Goal: Information Seeking & Learning: Learn about a topic

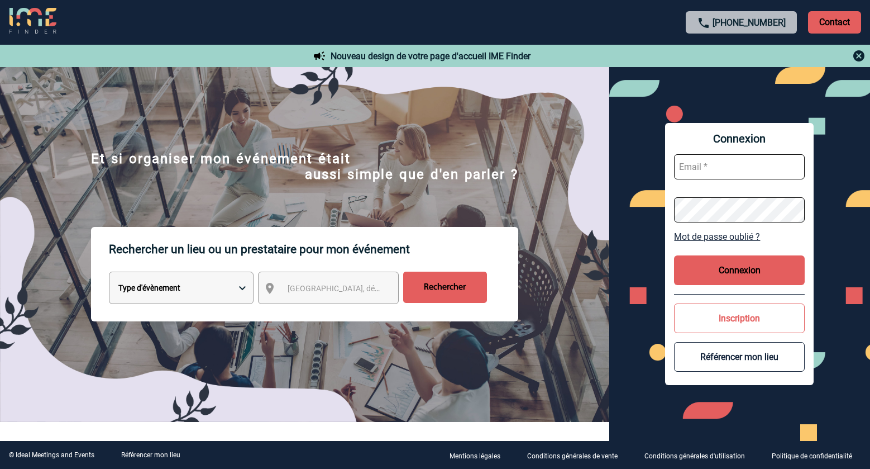
type input "ltrellu@ime-groupe.com"
click at [701, 266] on button "Connexion" at bounding box center [739, 270] width 131 height 30
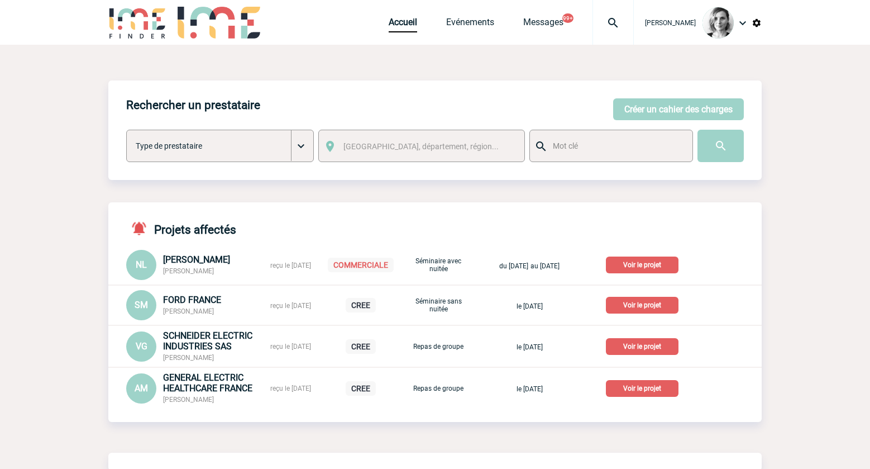
click at [625, 25] on img at bounding box center [613, 22] width 40 height 13
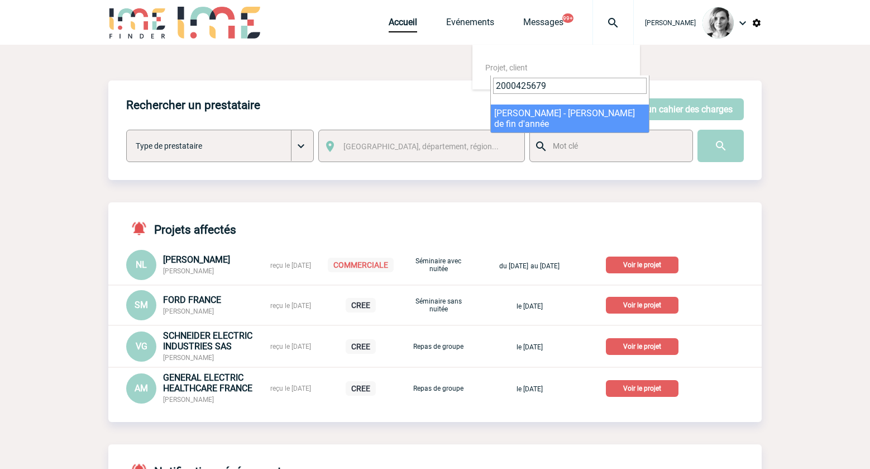
type input "2000425679"
select select "25180"
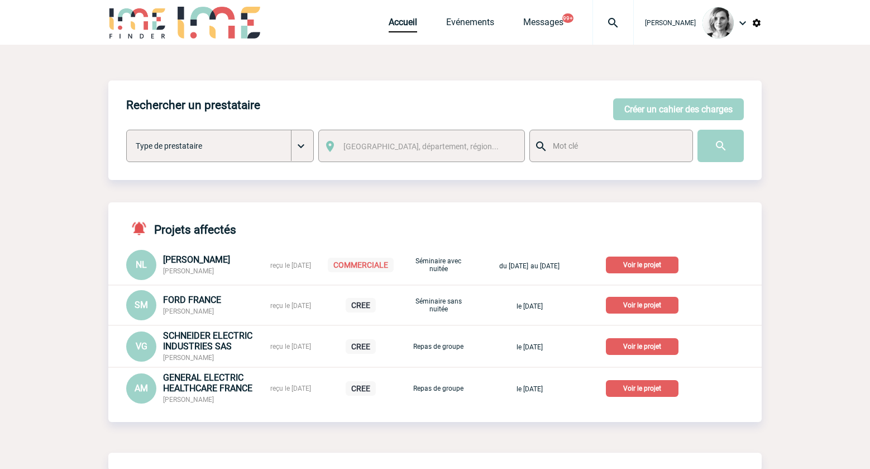
click at [633, 19] on img at bounding box center [613, 22] width 40 height 13
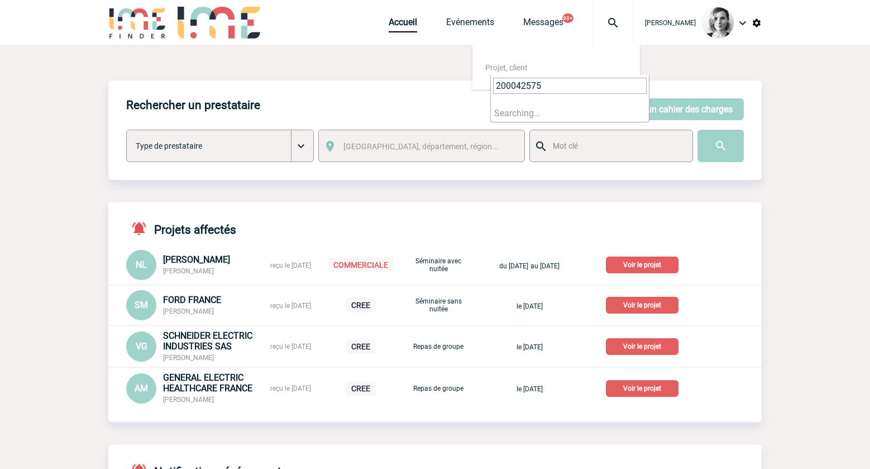
type input "2000425752"
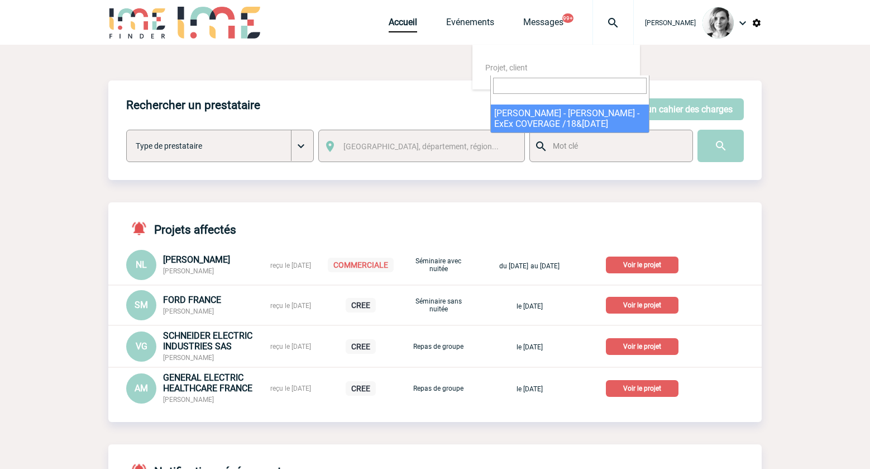
select select "25253"
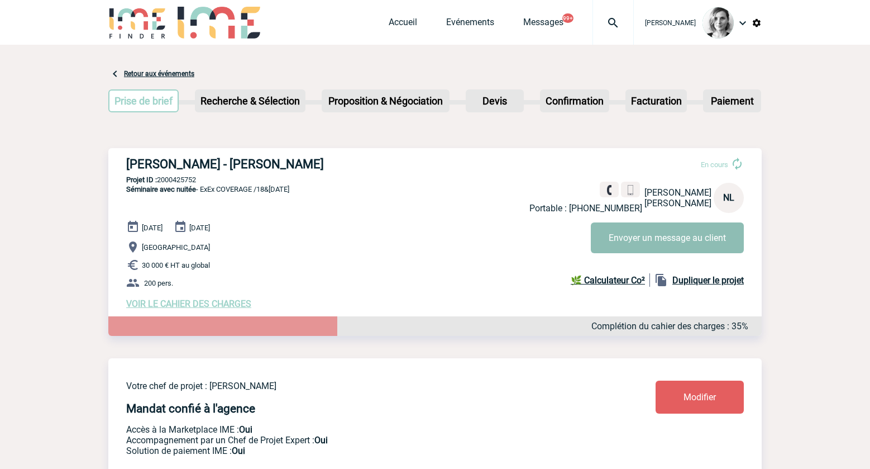
click at [615, 245] on button "Envoyer un message au client" at bounding box center [667, 237] width 153 height 31
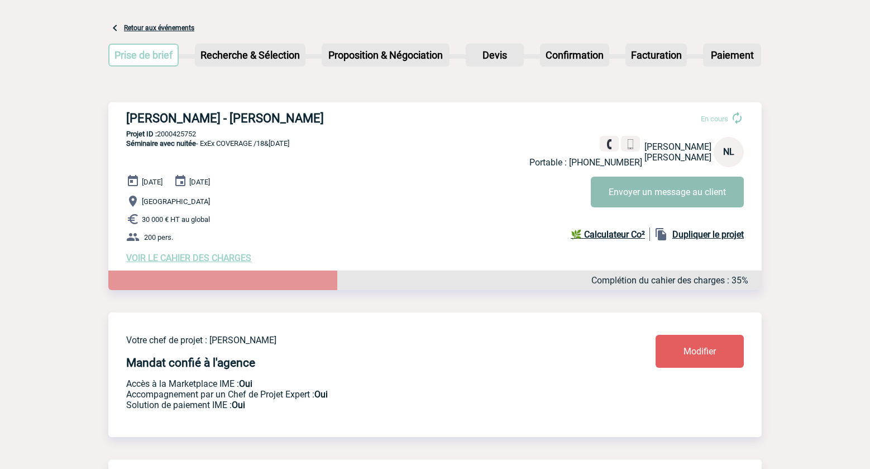
scroll to position [70, 0]
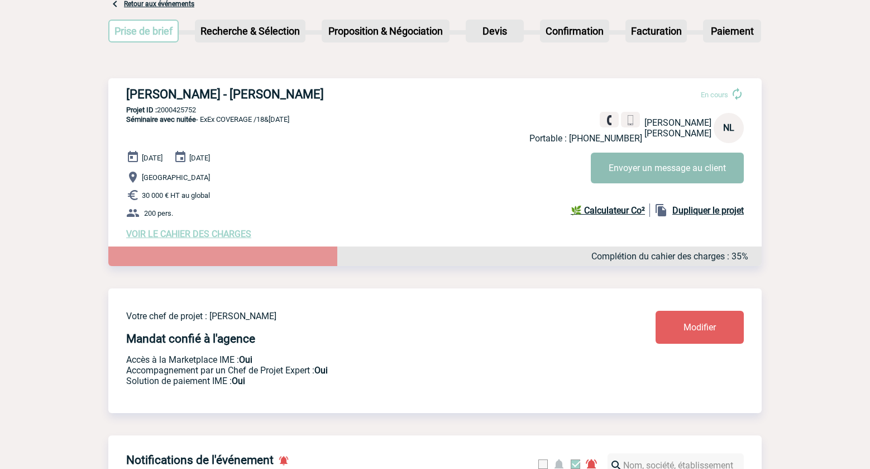
click at [640, 163] on button "Envoyer un message au client" at bounding box center [667, 167] width 153 height 31
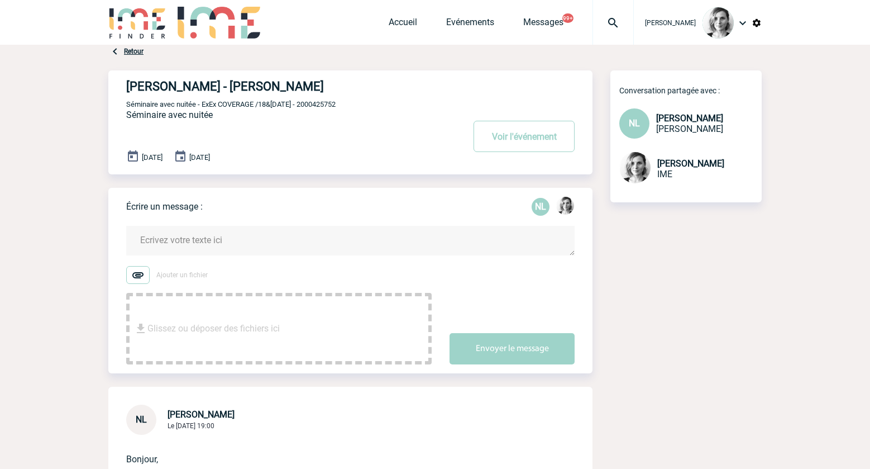
click at [633, 22] on img at bounding box center [613, 22] width 40 height 13
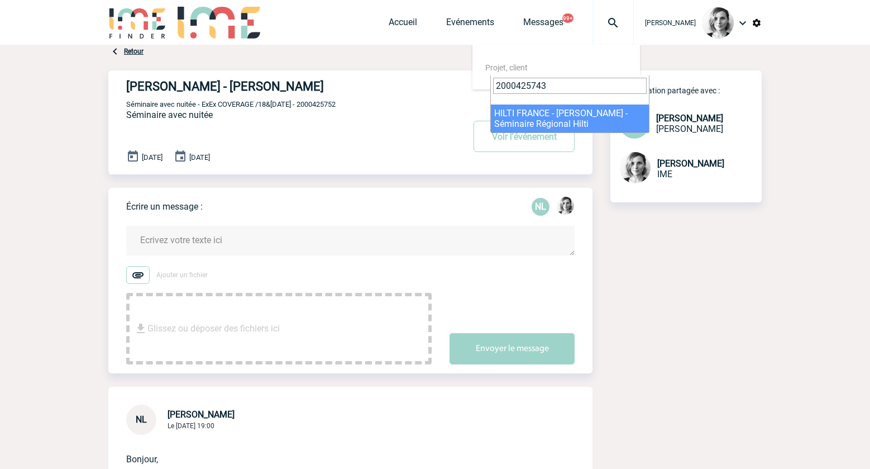
type input "2000425743"
select select "25244"
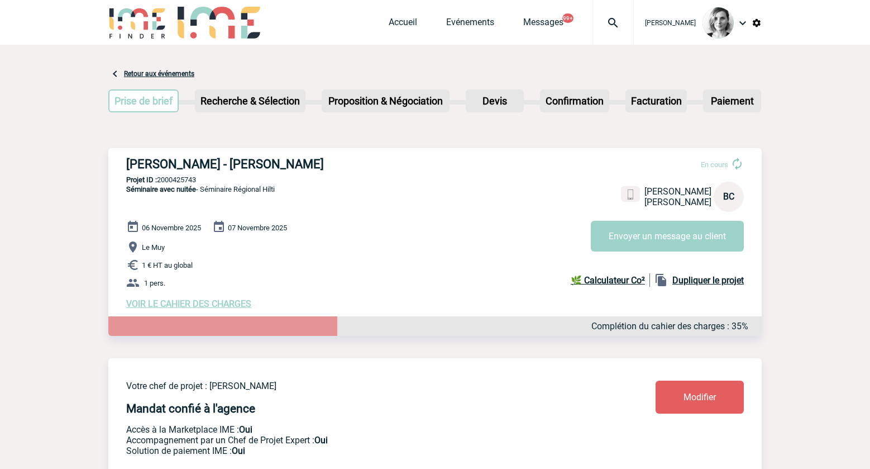
click at [628, 18] on img at bounding box center [613, 22] width 40 height 13
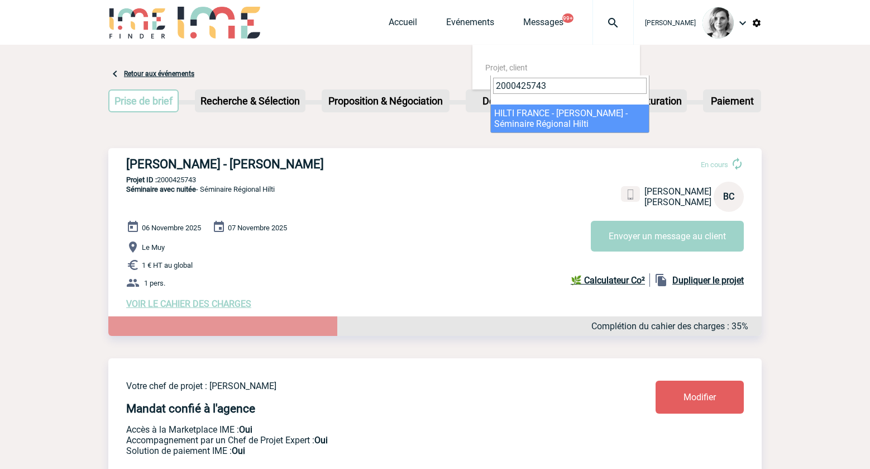
type input "2000425743"
select select "25244"
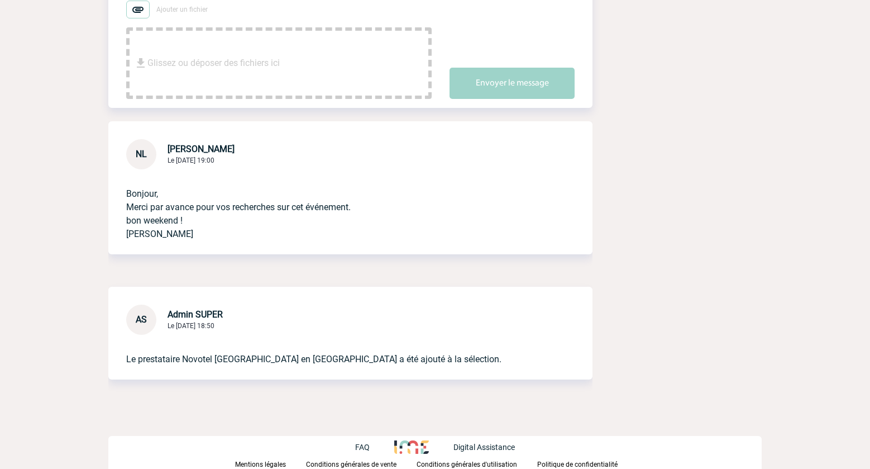
scroll to position [266, 0]
drag, startPoint x: 672, startPoint y: 250, endPoint x: 436, endPoint y: 183, distance: 245.2
click at [671, 250] on div "HILTI FRANCE - Nathalie LEGUET Voir l'événement Séminaire avec nuitée - ExEx CO…" at bounding box center [434, 114] width 653 height 619
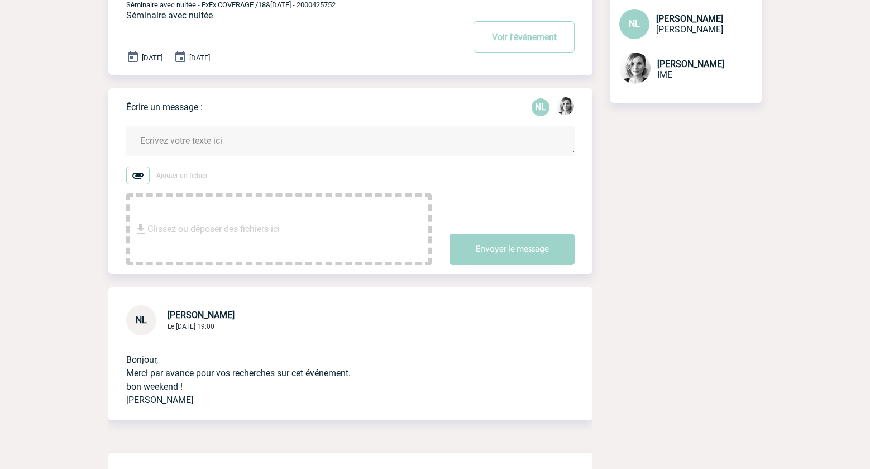
scroll to position [0, 0]
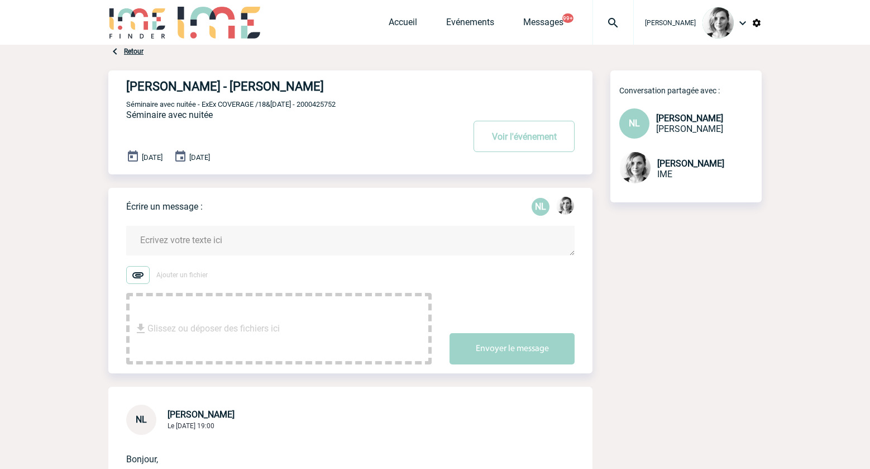
click at [173, 232] on textarea at bounding box center [350, 241] width 448 height 30
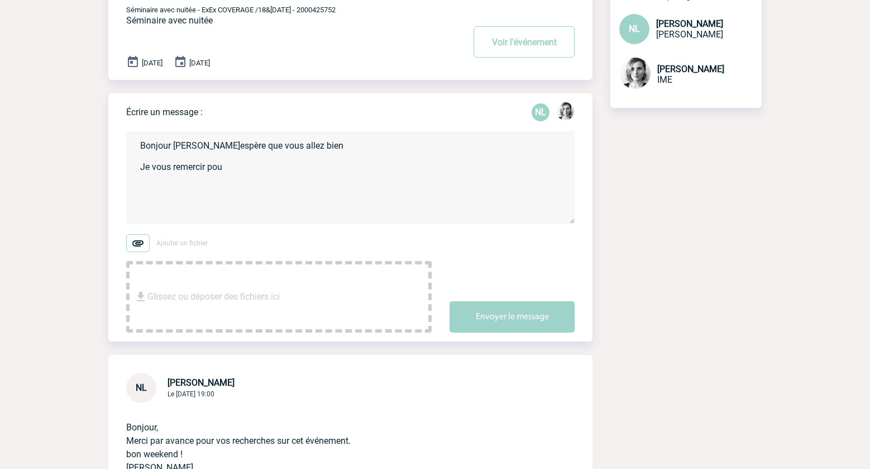
scroll to position [329, 0]
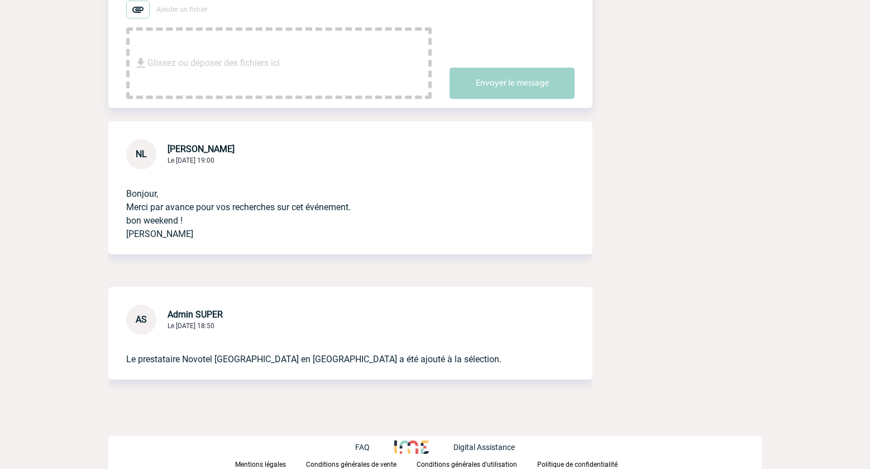
type textarea "Bonjour Nathalie J'espère que vous allez bien Je vous remercir pou"
click at [614, 208] on div "HILTI FRANCE - Nathalie LEGUET Voir l'événement Séminaire avec nuitée - ExEx CO…" at bounding box center [434, 83] width 653 height 681
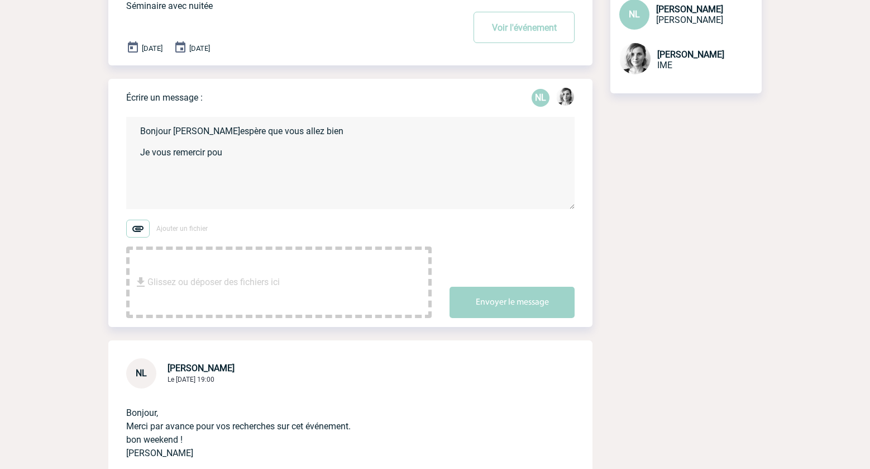
scroll to position [50, 0]
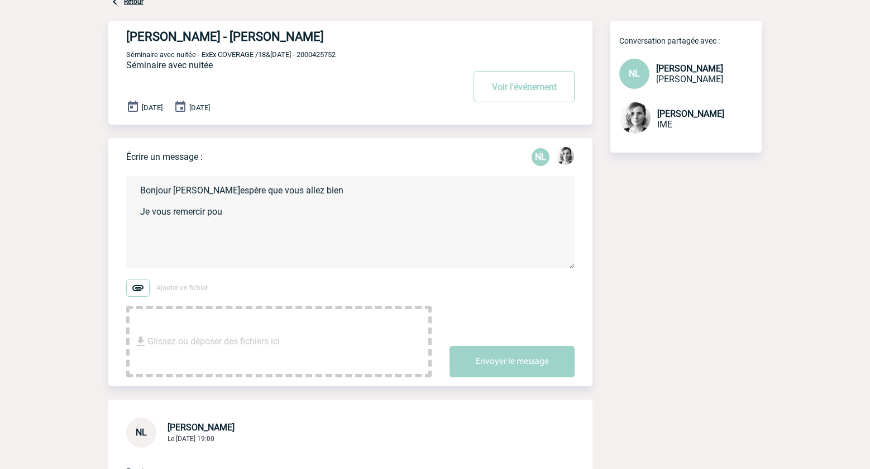
drag, startPoint x: 204, startPoint y: 221, endPoint x: 123, endPoint y: 176, distance: 92.2
click at [123, 176] on div "Écrire un message : NL Bonjour Nathalie J'espère que vous allez bien Je vous re…" at bounding box center [350, 262] width 484 height 248
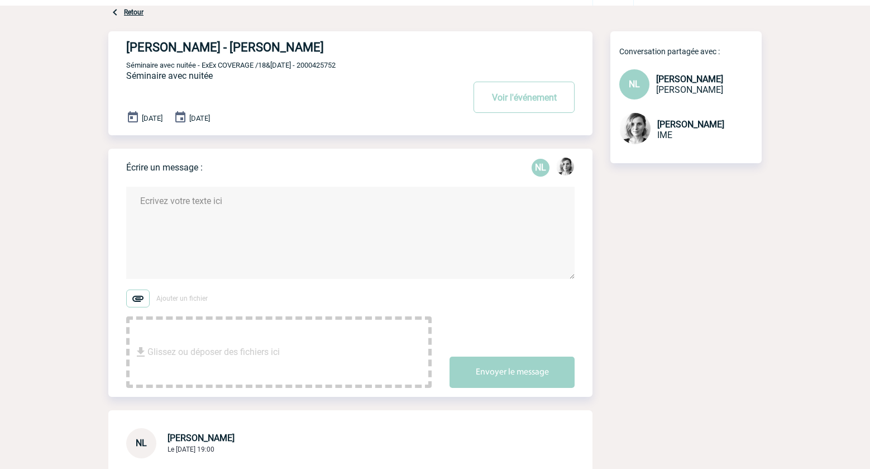
scroll to position [0, 0]
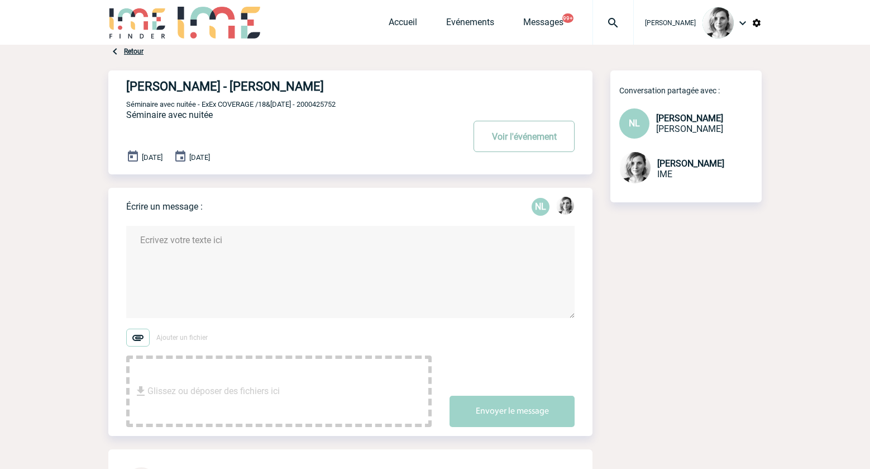
click at [524, 124] on button "Voir l'événement" at bounding box center [524, 136] width 101 height 31
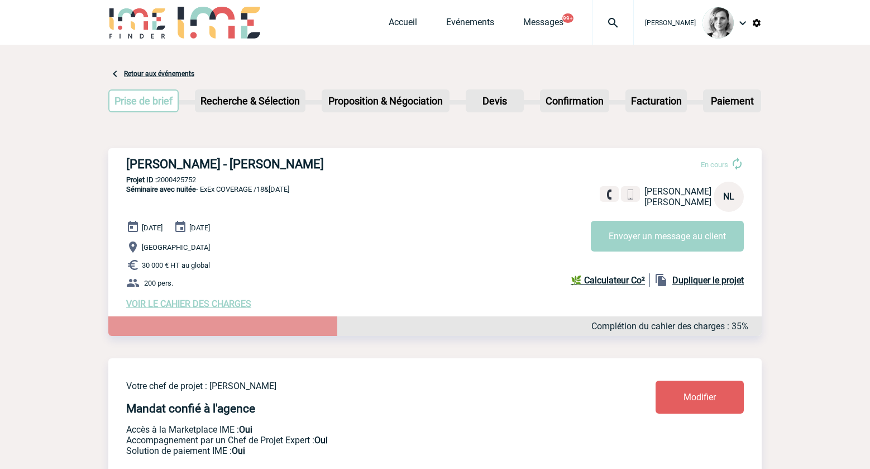
click at [199, 314] on div "[PERSON_NAME] - [PERSON_NAME] En cours [PERSON_NAME] NL Envoyer un message au c…" at bounding box center [434, 233] width 653 height 170
click at [230, 304] on span "VOIR LE CAHIER DES CHARGES" at bounding box center [188, 303] width 125 height 11
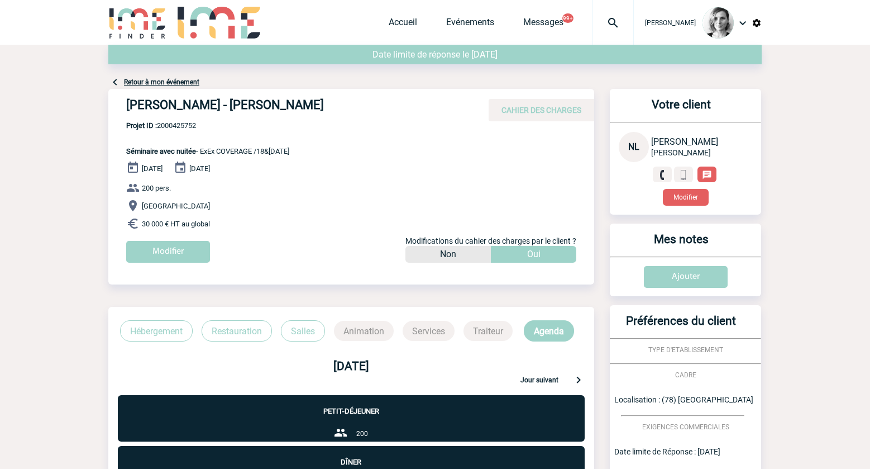
click at [158, 79] on link "Retour à mon événement" at bounding box center [161, 82] width 75 height 8
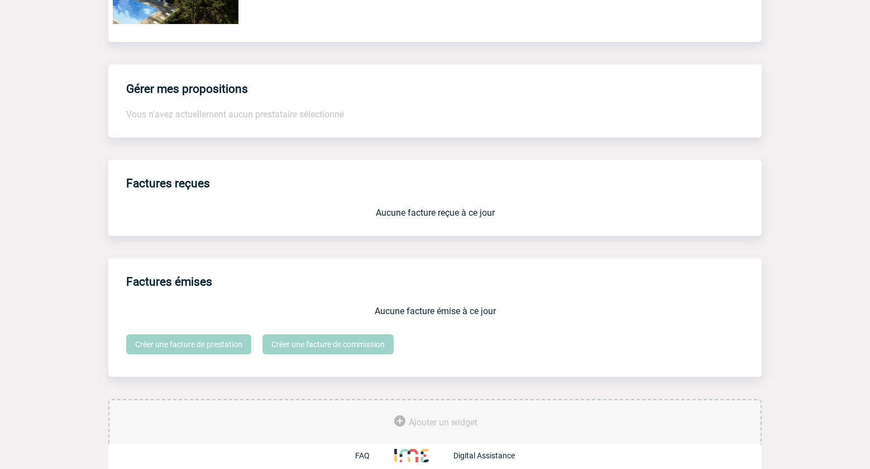
scroll to position [557, 0]
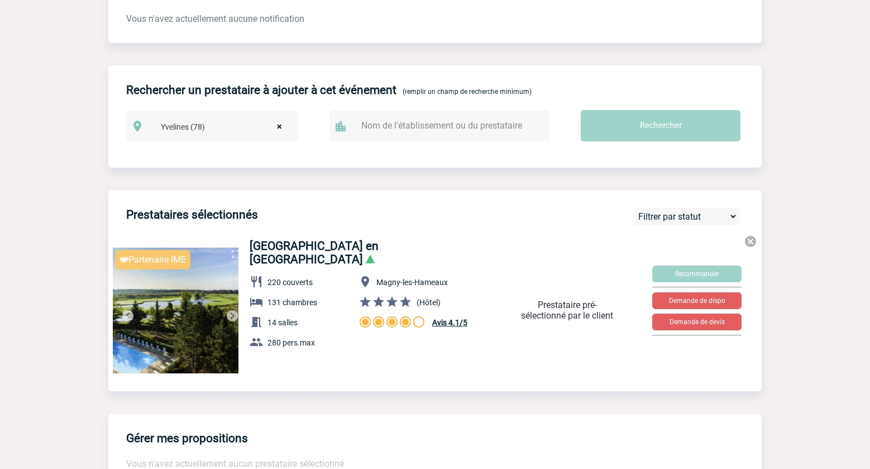
click at [820, 160] on body "[PERSON_NAME] Accueil Evénements" at bounding box center [435, 134] width 870 height 1383
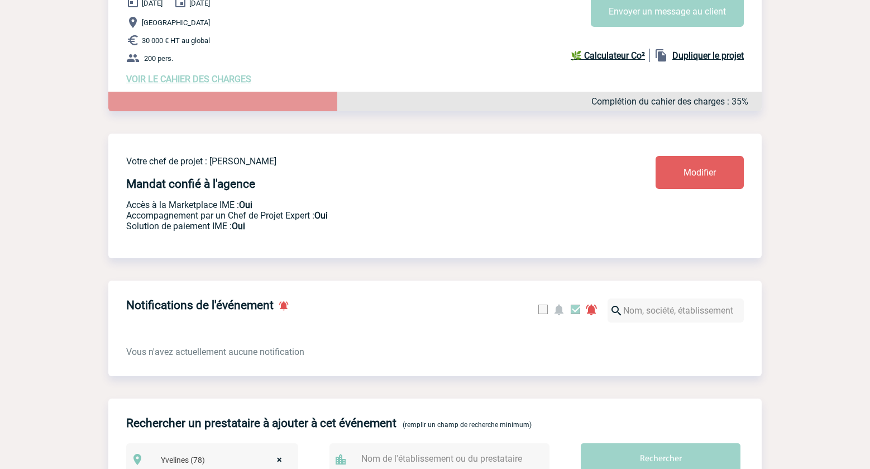
scroll to position [138, 0]
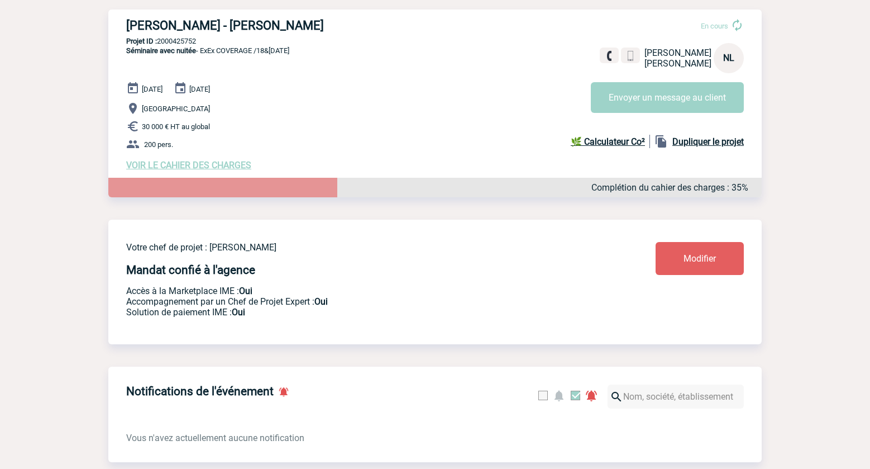
click at [212, 168] on span "VOIR LE CAHIER DES CHARGES" at bounding box center [188, 165] width 125 height 11
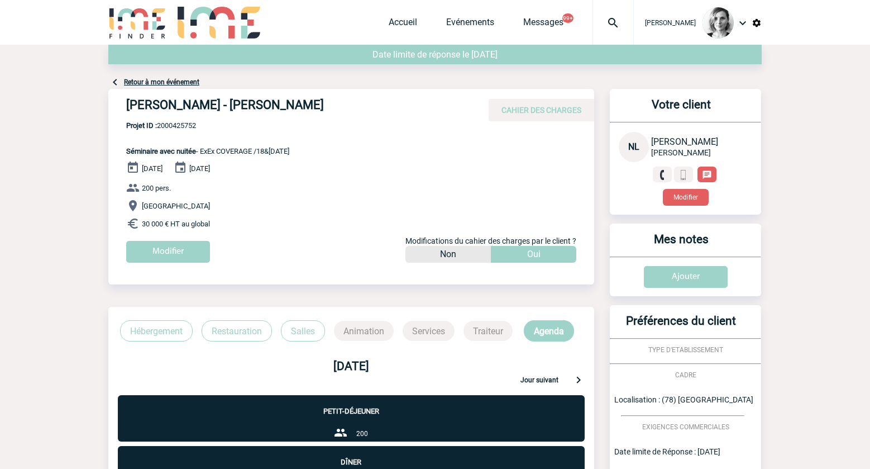
click at [180, 85] on link "Retour à mon événement" at bounding box center [161, 82] width 75 height 8
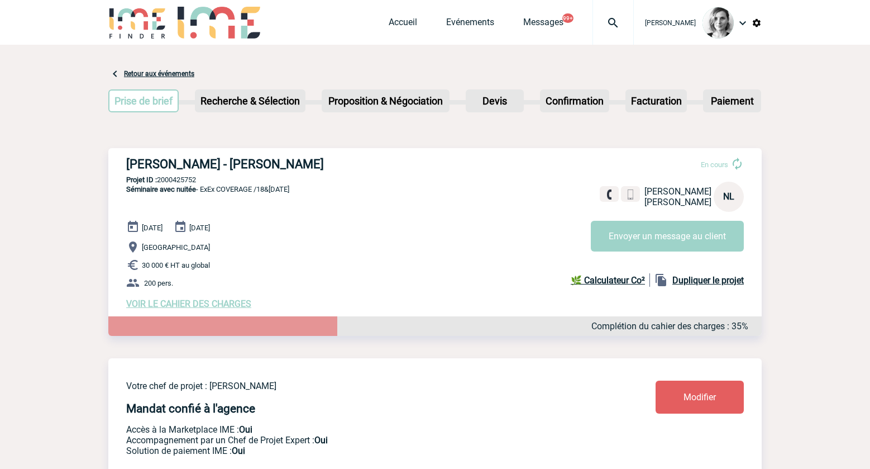
click at [531, 156] on div "[PERSON_NAME] - [PERSON_NAME] En cours [PERSON_NAME] NL Envoyer un message au c…" at bounding box center [434, 233] width 653 height 170
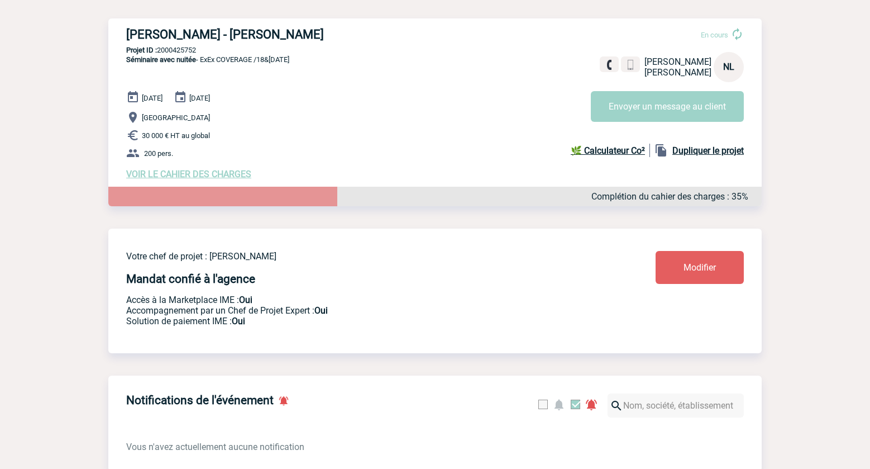
scroll to position [209, 0]
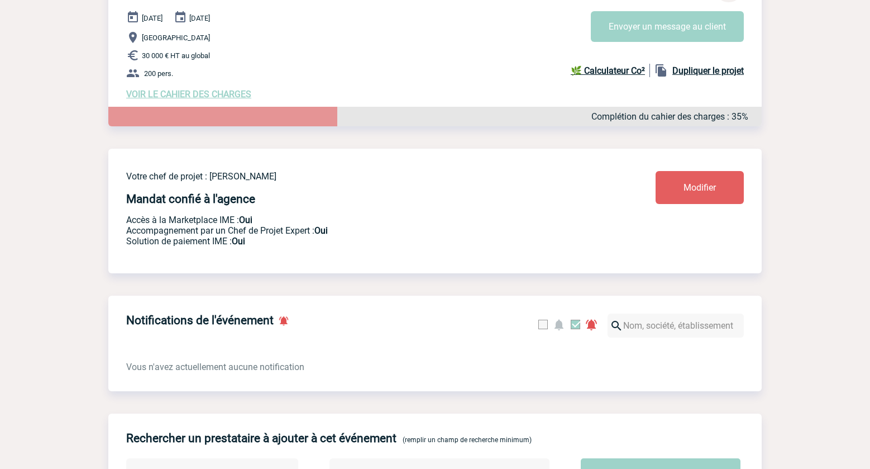
drag, startPoint x: 657, startPoint y: 234, endPoint x: 599, endPoint y: 235, distance: 58.1
click at [657, 233] on div "Votre chef de projet : Lydie TRELLU Mandat confié à l'agence Accès à la Marketp…" at bounding box center [434, 202] width 653 height 107
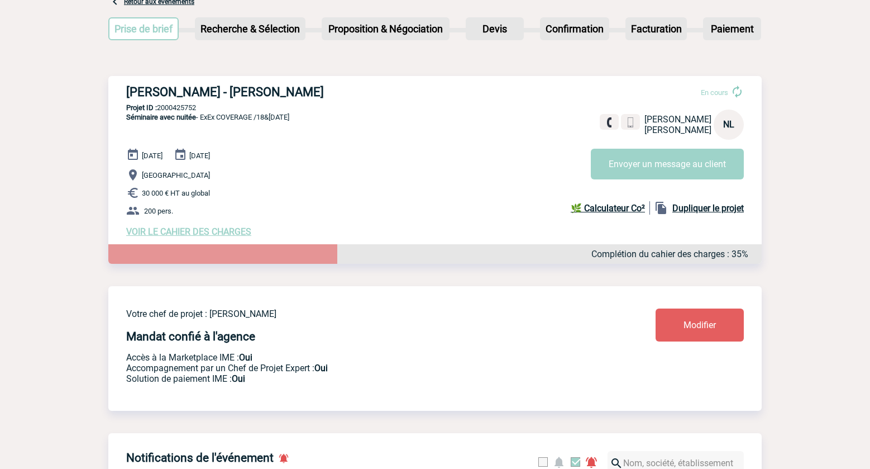
scroll to position [70, 0]
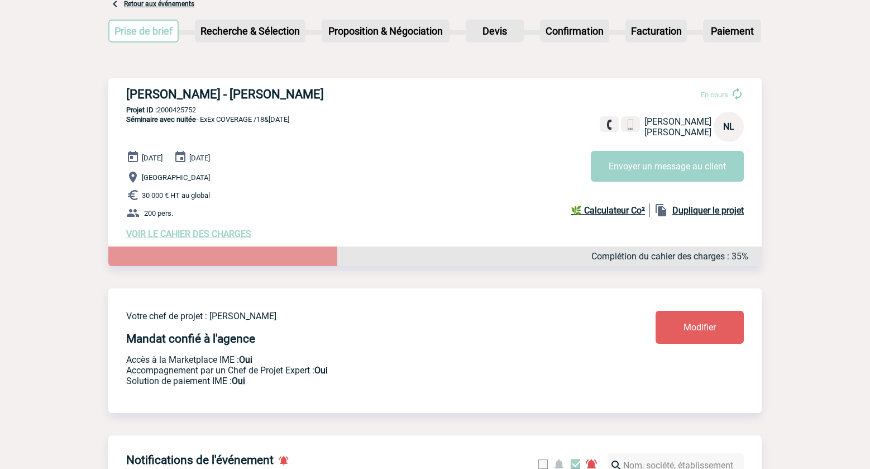
click at [233, 243] on div "HILTI FRANCE - Nathalie LEGUET En cours Nathalie LEGUET HILTI FRANCE NL Envoyer…" at bounding box center [434, 163] width 653 height 170
click at [231, 237] on span "VOIR LE CAHIER DES CHARGES" at bounding box center [188, 233] width 125 height 11
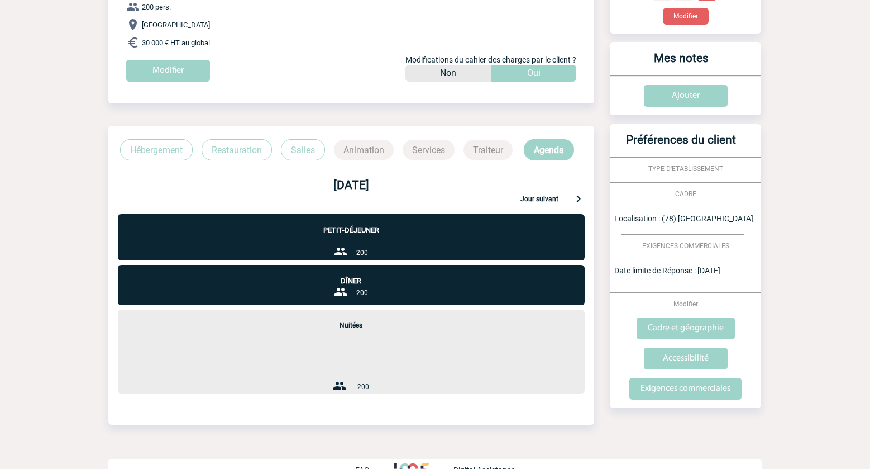
scroll to position [203, 0]
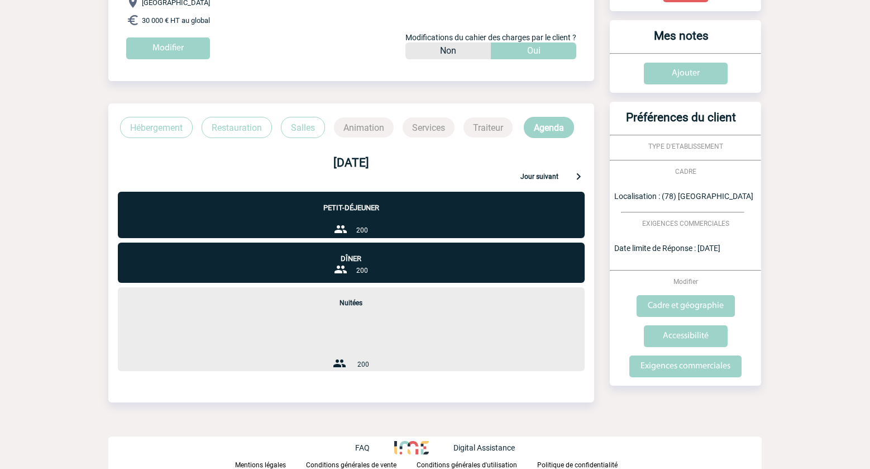
click at [252, 125] on p "Restauration" at bounding box center [237, 127] width 70 height 21
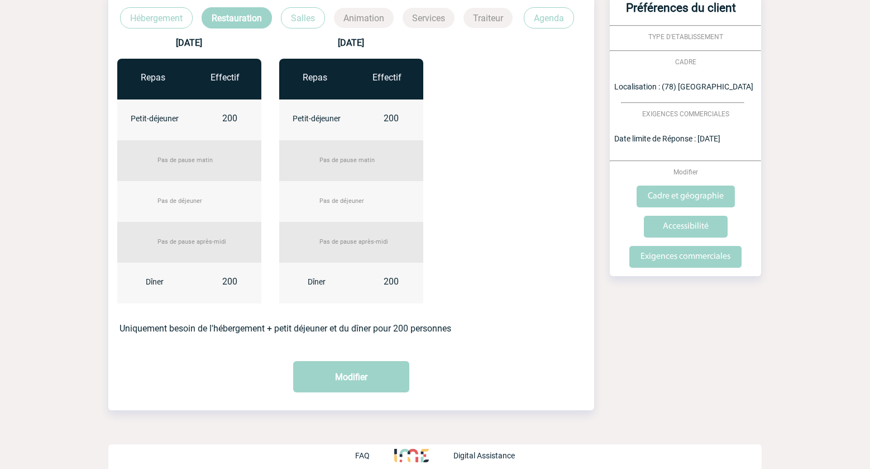
scroll to position [320, 0]
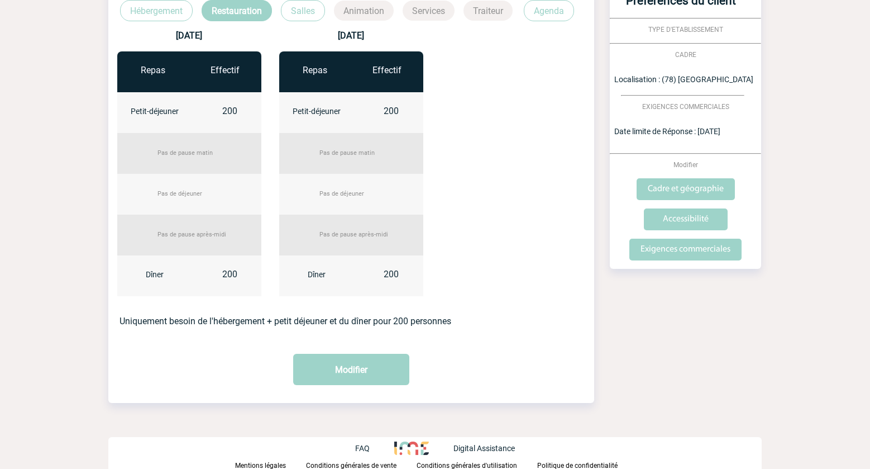
click at [155, 20] on p "Hébergement" at bounding box center [156, 10] width 73 height 21
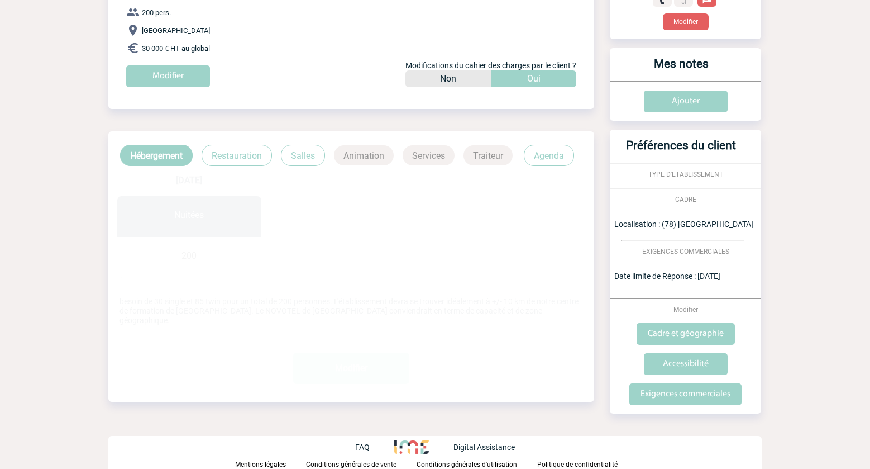
scroll to position [174, 0]
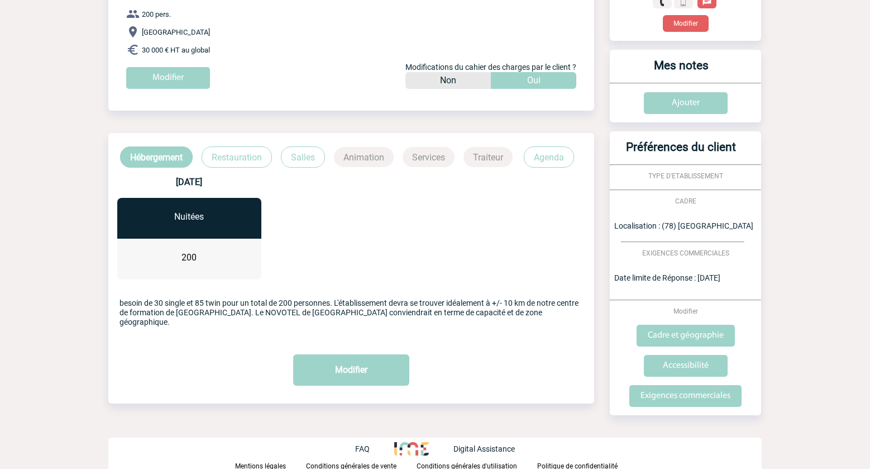
click at [282, 154] on p "Salles" at bounding box center [303, 156] width 44 height 21
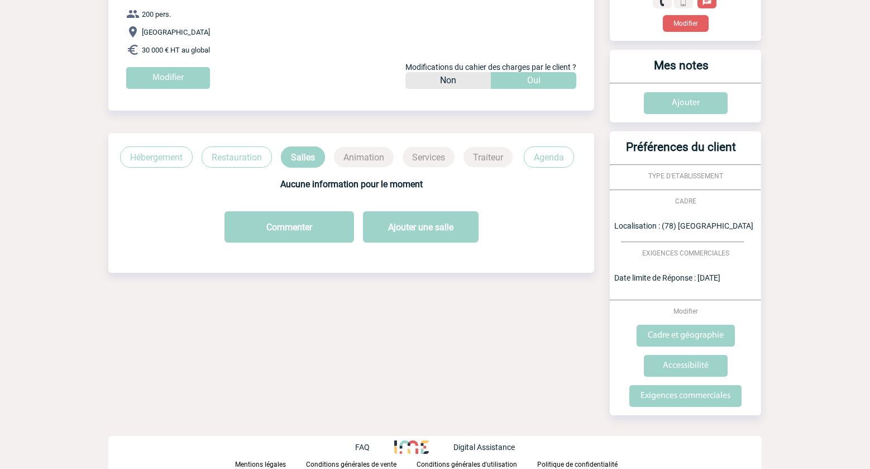
click at [145, 149] on p "Hébergement" at bounding box center [156, 156] width 73 height 21
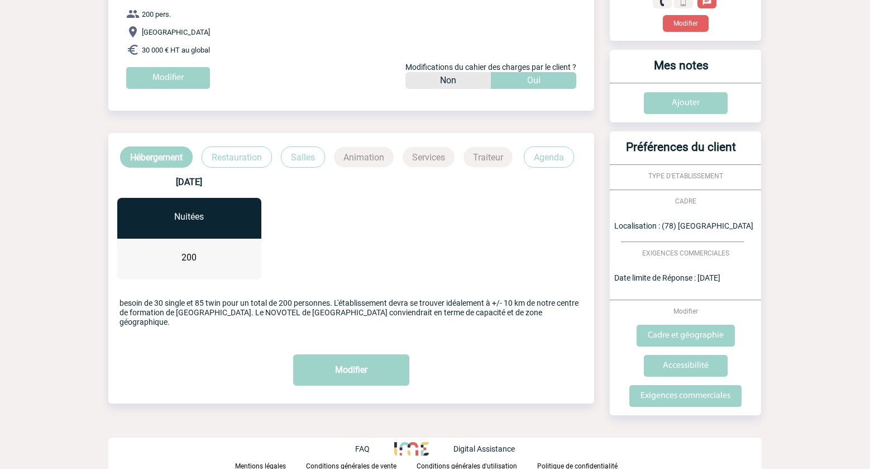
click at [224, 168] on div "18 décembre 2025 Nuitées 200" at bounding box center [351, 228] width 486 height 121
click at [220, 159] on p "Restauration" at bounding box center [237, 156] width 70 height 21
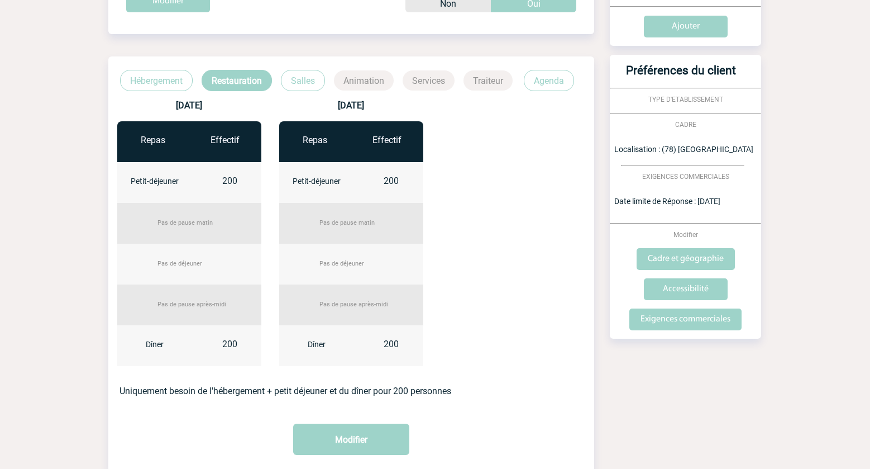
scroll to position [320, 0]
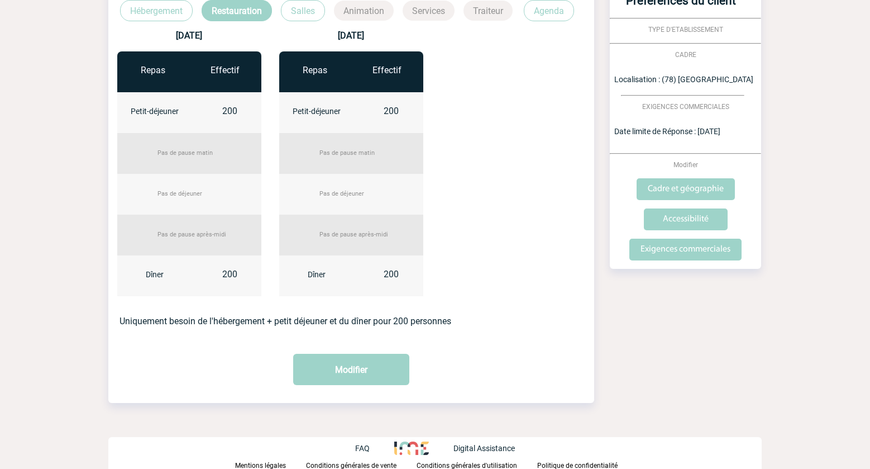
click at [572, 120] on div "18 décembre 2025 Repas Effectif Petit-déjeuner 200 Pas de pause matin Pas de dé…" at bounding box center [351, 163] width 486 height 284
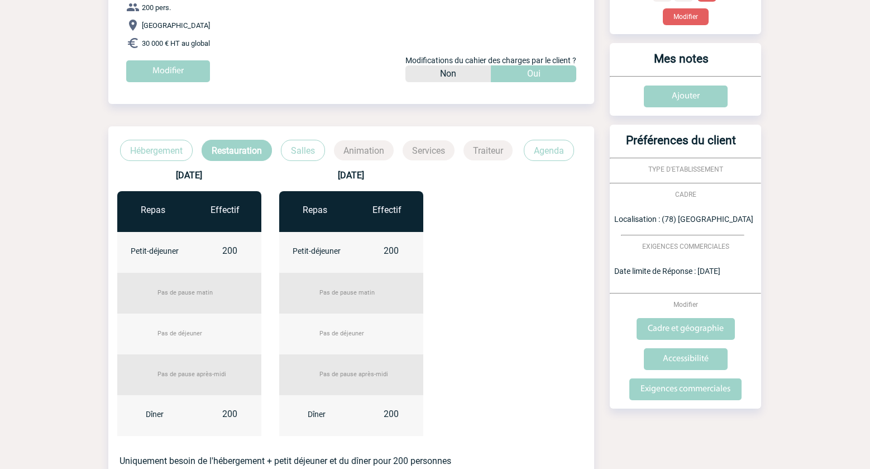
click at [175, 146] on p "Hébergement" at bounding box center [156, 150] width 73 height 21
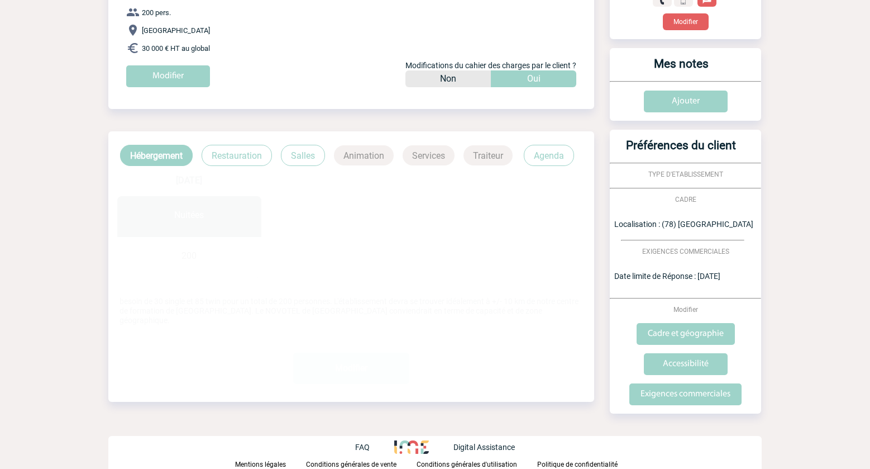
scroll to position [174, 0]
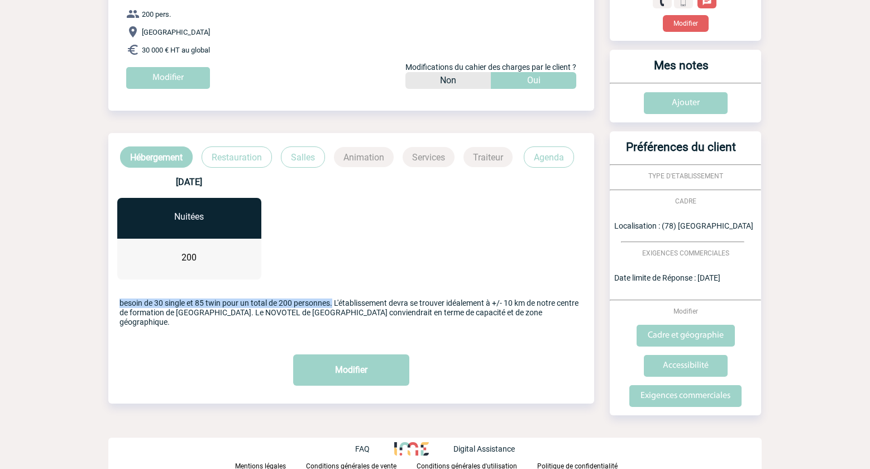
drag, startPoint x: 118, startPoint y: 304, endPoint x: 324, endPoint y: 291, distance: 206.4
click at [333, 298] on div "besoin de 30 single et 85 twin pour un total de 200 personnes. L'établissement …" at bounding box center [351, 312] width 486 height 28
copy p "besoin de 30 single et 85 twin pour un total de 200 personnes"
drag, startPoint x: 554, startPoint y: 241, endPoint x: 517, endPoint y: 245, distance: 37.6
click at [553, 241] on div "18 décembre 2025 Nuitées 200" at bounding box center [351, 228] width 486 height 121
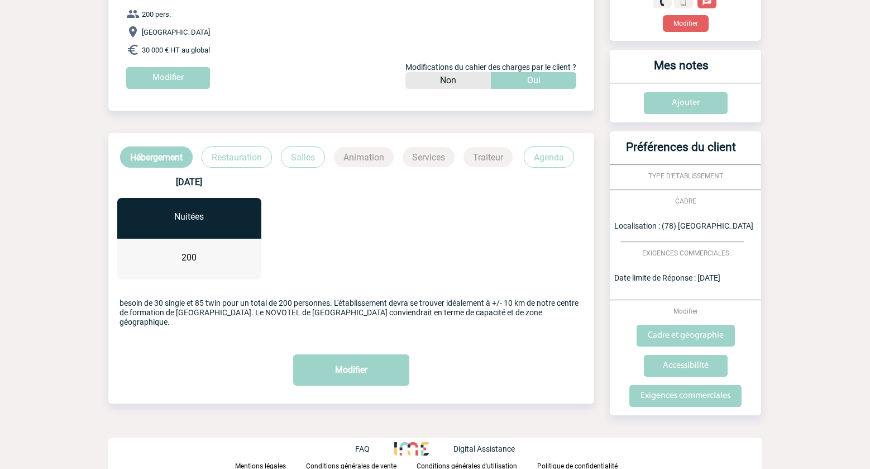
click at [211, 152] on p "Restauration" at bounding box center [237, 156] width 70 height 21
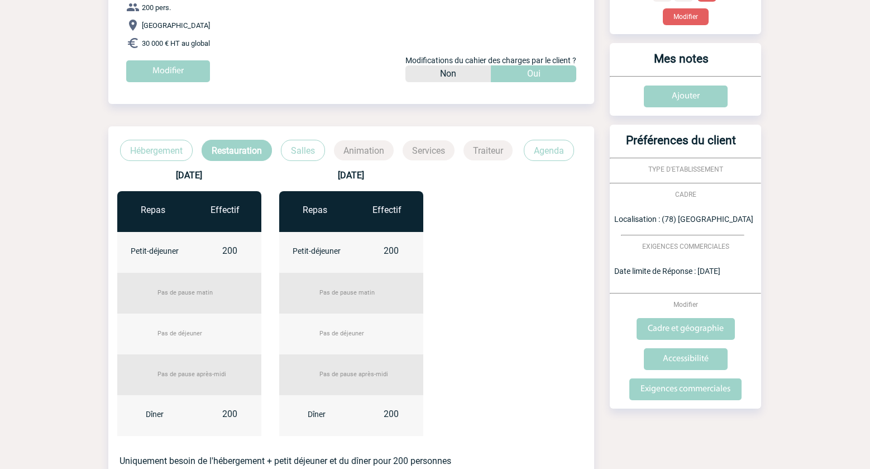
drag, startPoint x: 501, startPoint y: 282, endPoint x: 458, endPoint y: 270, distance: 45.1
click at [501, 282] on div "18 décembre 2025 Repas Effectif Petit-déjeuner 200 Pas de pause matin Pas de dé…" at bounding box center [351, 303] width 486 height 284
click at [426, 264] on div "200" at bounding box center [391, 258] width 75 height 27
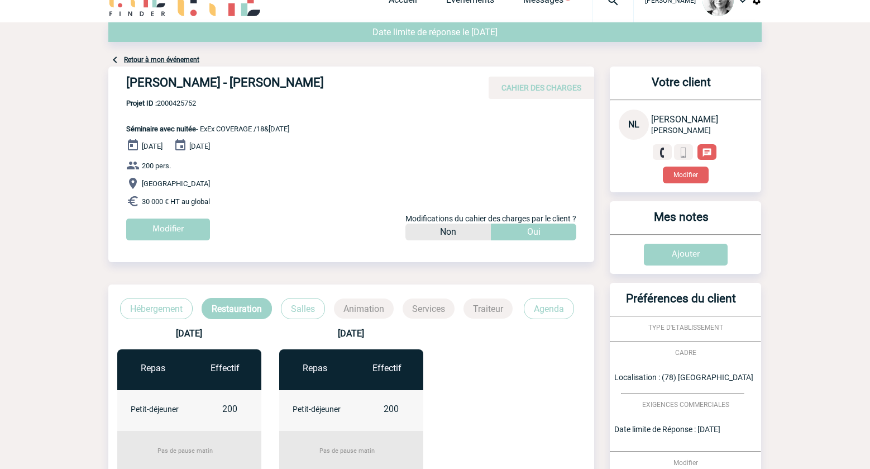
scroll to position [279, 0]
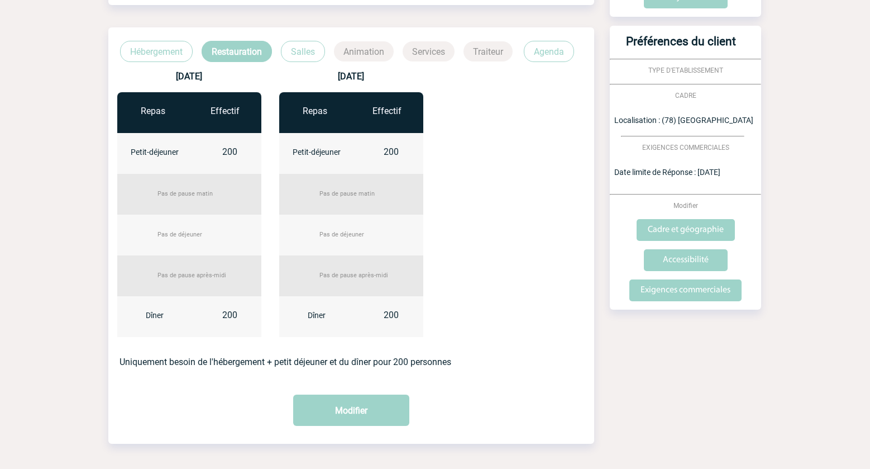
click at [424, 193] on div "Repas Effectif Petit-déjeuner 200 Pas de pause matin Pas de déjeuner Dîner 200" at bounding box center [351, 219] width 162 height 254
click at [571, 274] on div "18 décembre 2025 Repas Effectif Petit-déjeuner 200 Pas de pause matin Pas de dé…" at bounding box center [351, 204] width 486 height 284
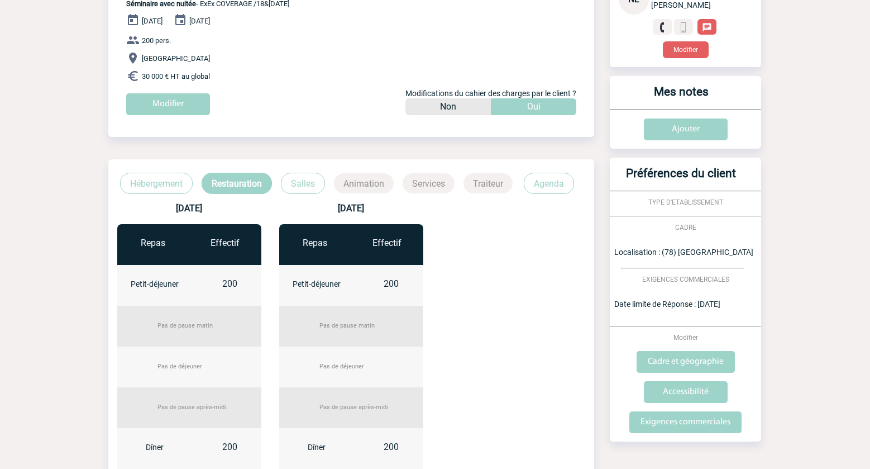
scroll to position [0, 0]
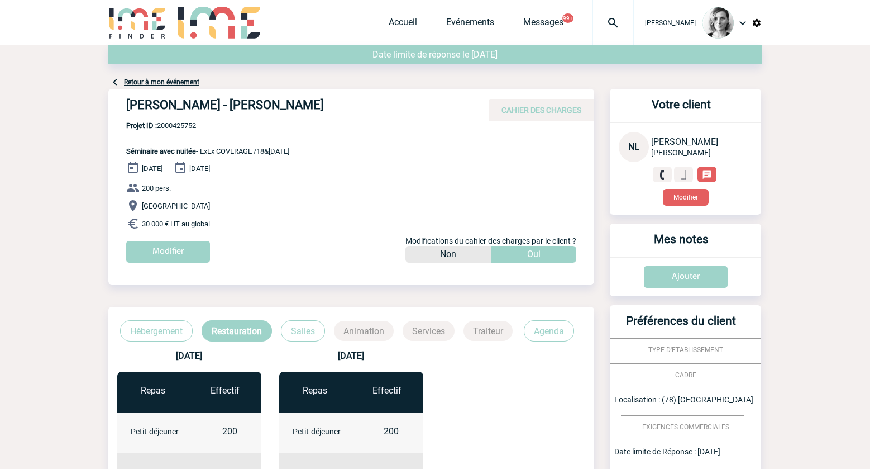
click at [156, 86] on div "Retour à mon événement" at bounding box center [434, 67] width 653 height 44
click at [160, 81] on link "Retour à mon événement" at bounding box center [161, 82] width 75 height 8
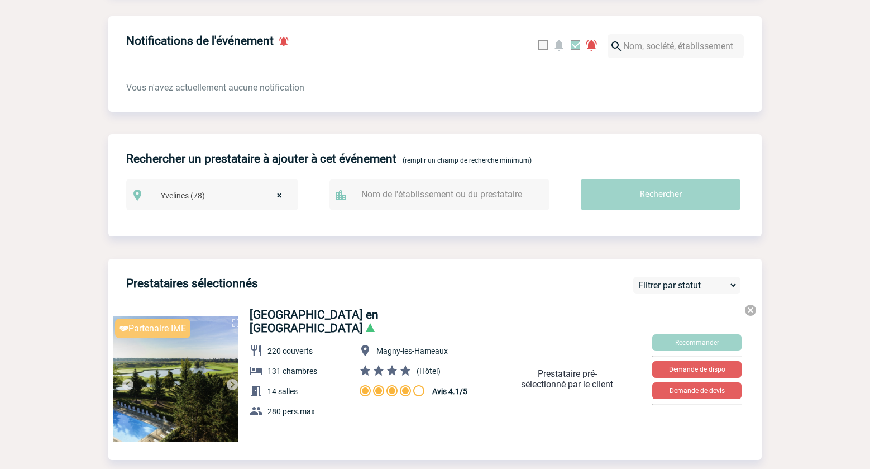
scroll to position [628, 0]
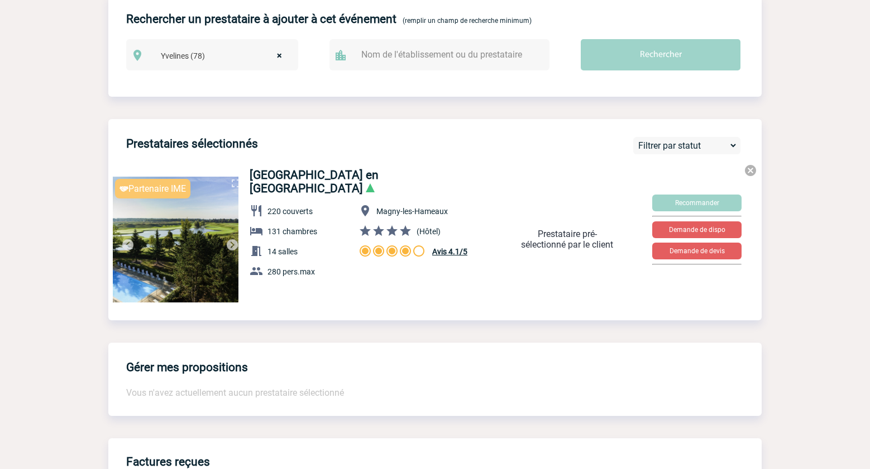
click at [501, 178] on div "Partenaire IME Sécurité Conformité Réactivité Qualité Novotel [GEOGRAPHIC_DATA]…" at bounding box center [434, 233] width 653 height 138
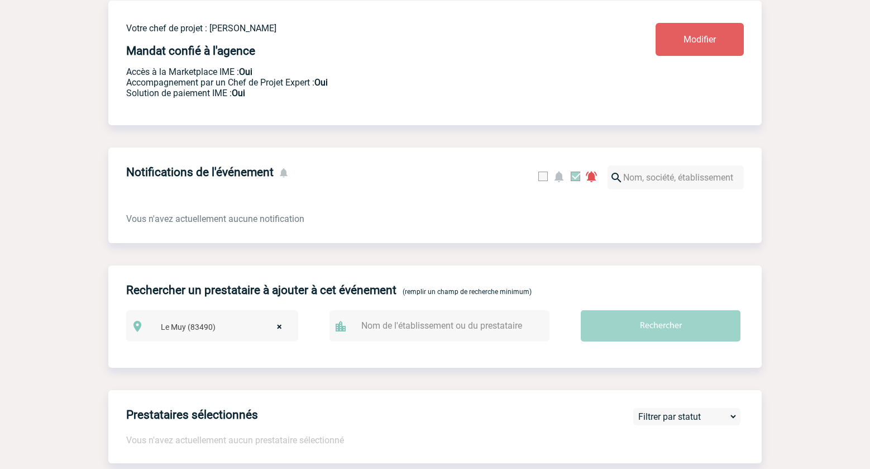
scroll to position [23, 0]
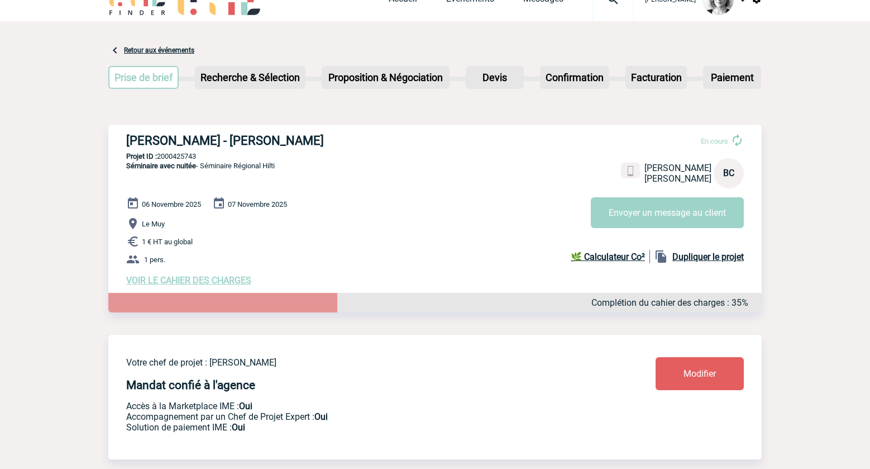
click at [176, 280] on span "VOIR LE CAHIER DES CHARGES" at bounding box center [188, 280] width 125 height 11
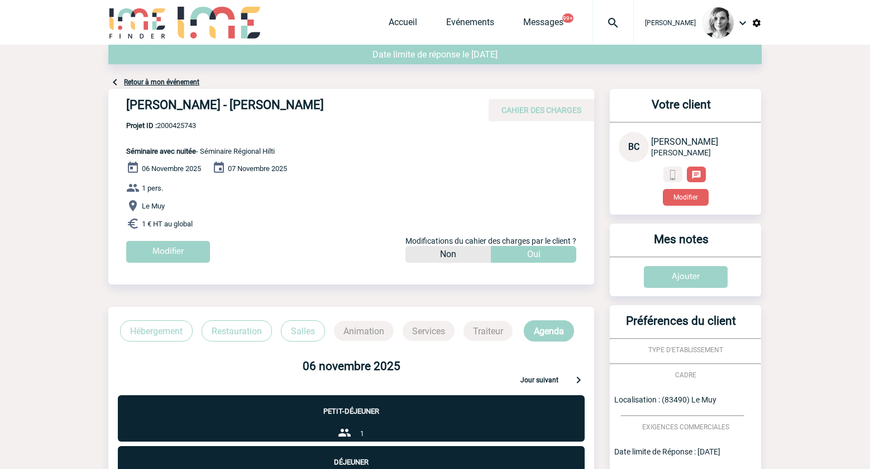
scroll to position [254, 0]
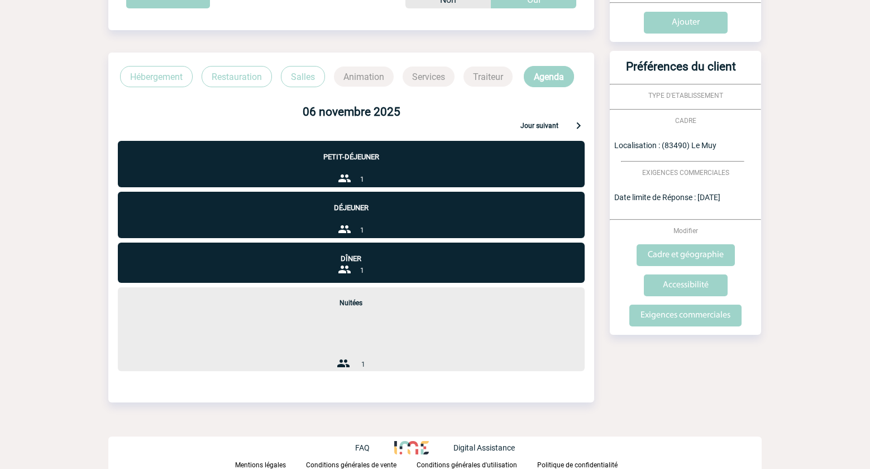
click at [837, 377] on body "[PERSON_NAME] Accueil Evénements" at bounding box center [435, 107] width 870 height 723
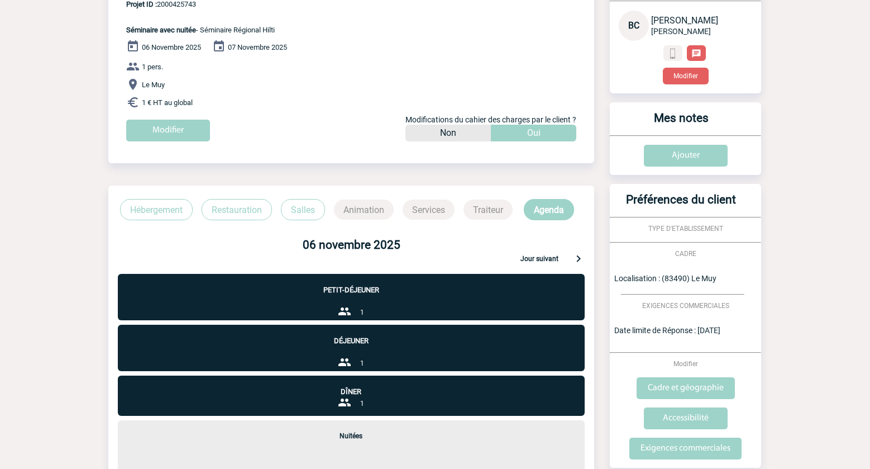
scroll to position [0, 0]
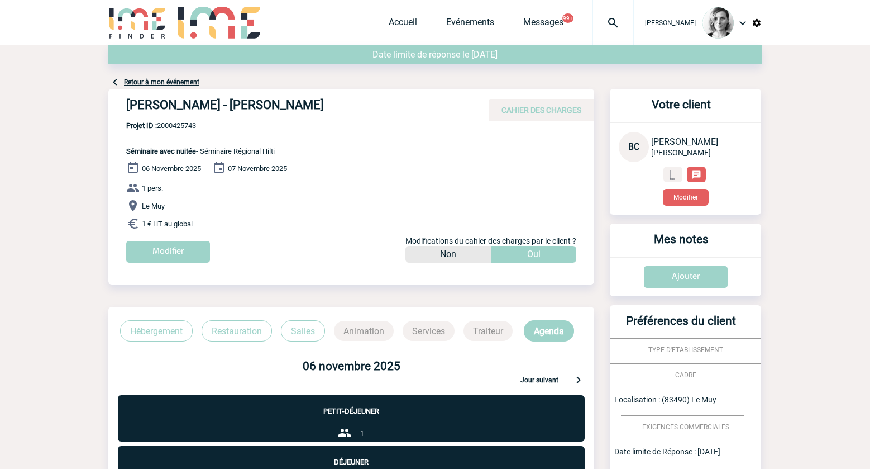
click at [837, 297] on body "[PERSON_NAME] Accueil Evénements" at bounding box center [435, 361] width 870 height 723
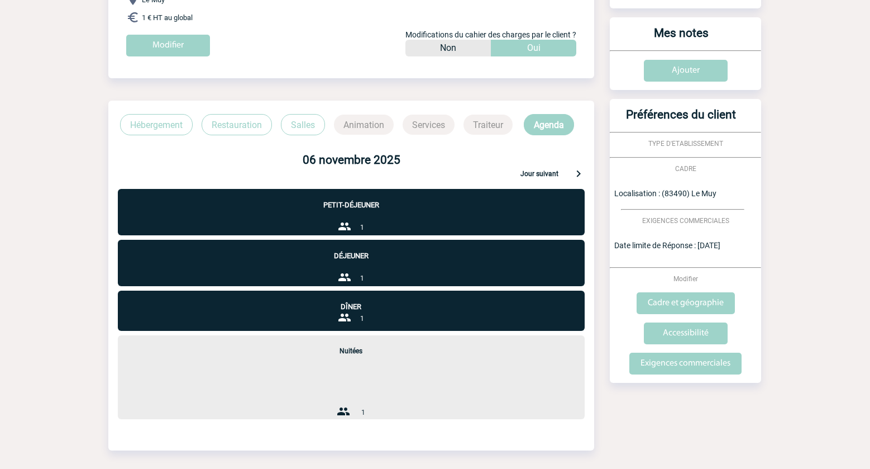
scroll to position [209, 0]
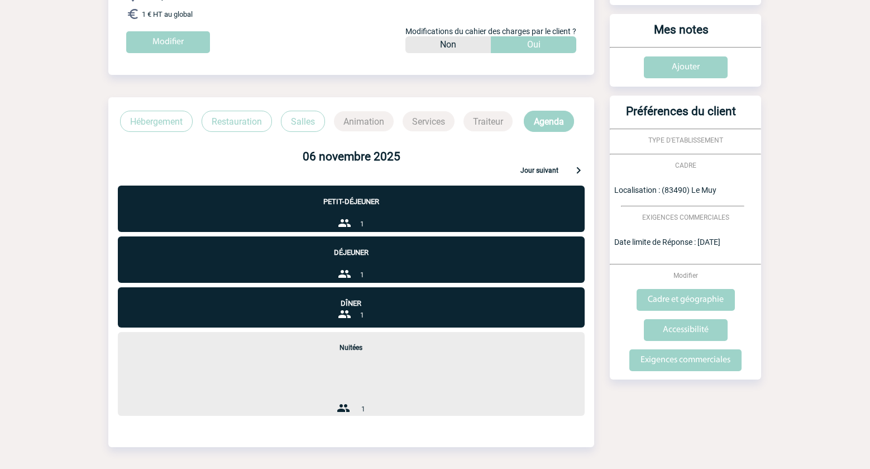
drag, startPoint x: 816, startPoint y: 105, endPoint x: 804, endPoint y: 133, distance: 30.3
click at [816, 108] on body "Lydie TRELLU Accueil Evénements" at bounding box center [435, 152] width 870 height 723
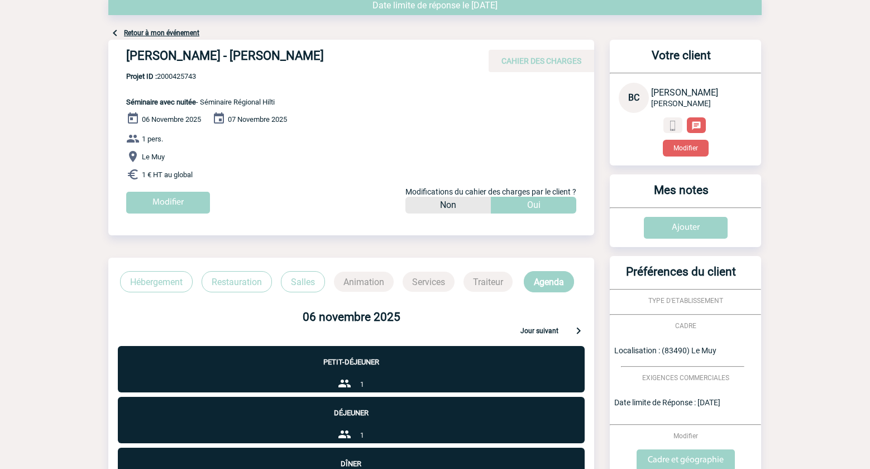
scroll to position [0, 0]
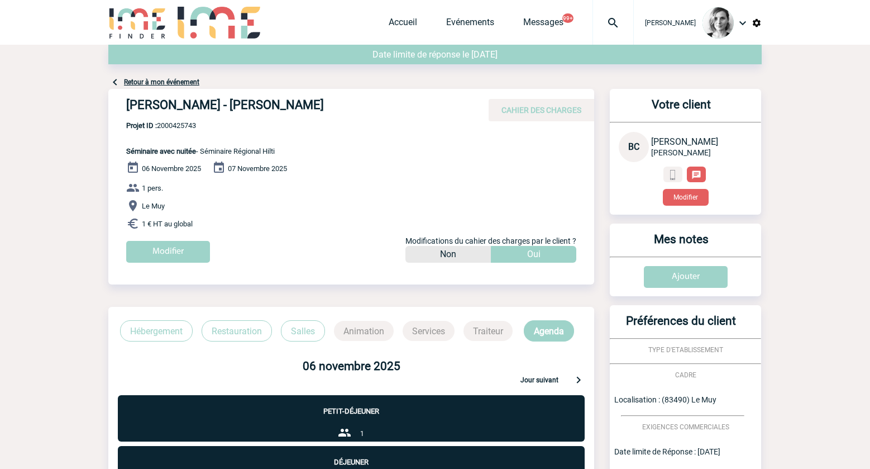
click at [780, 241] on body "Lydie TRELLU Accueil Evénements" at bounding box center [435, 361] width 870 height 723
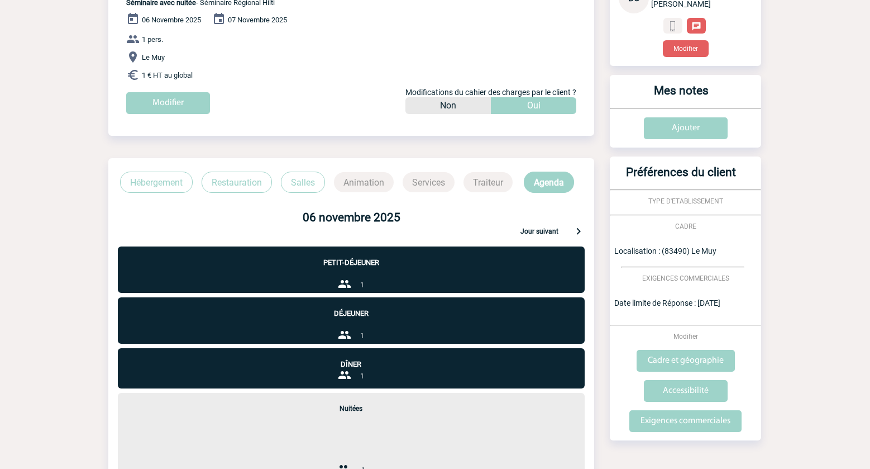
scroll to position [254, 0]
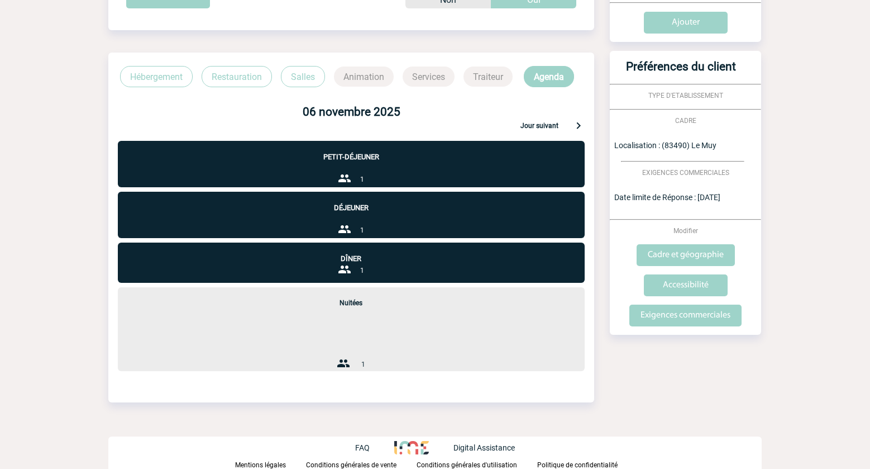
click at [71, 396] on body "Lydie TRELLU Accueil Evénements" at bounding box center [435, 107] width 870 height 723
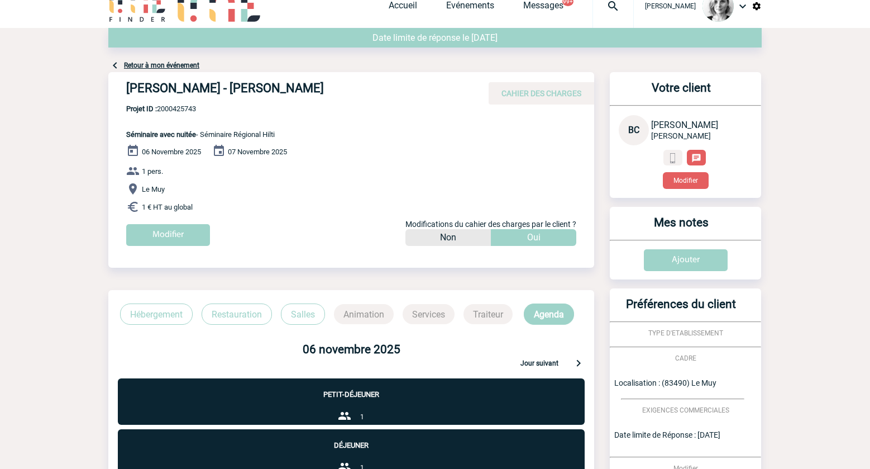
scroll to position [0, 0]
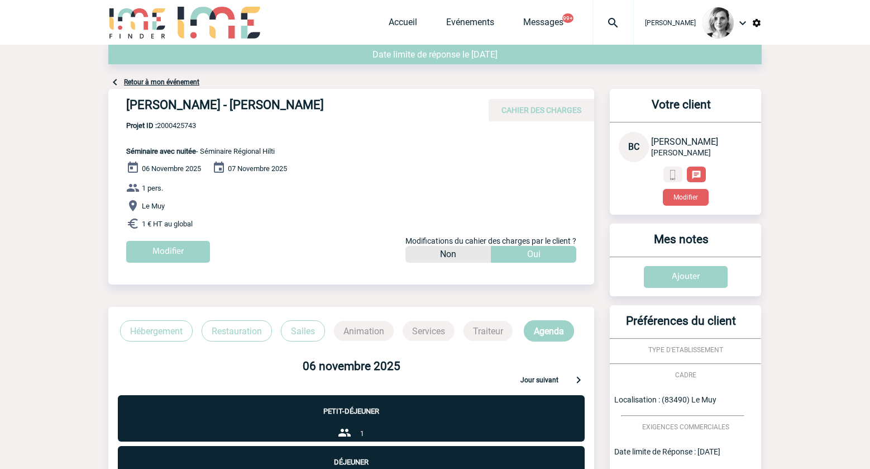
click at [618, 36] on div at bounding box center [612, 22] width 41 height 45
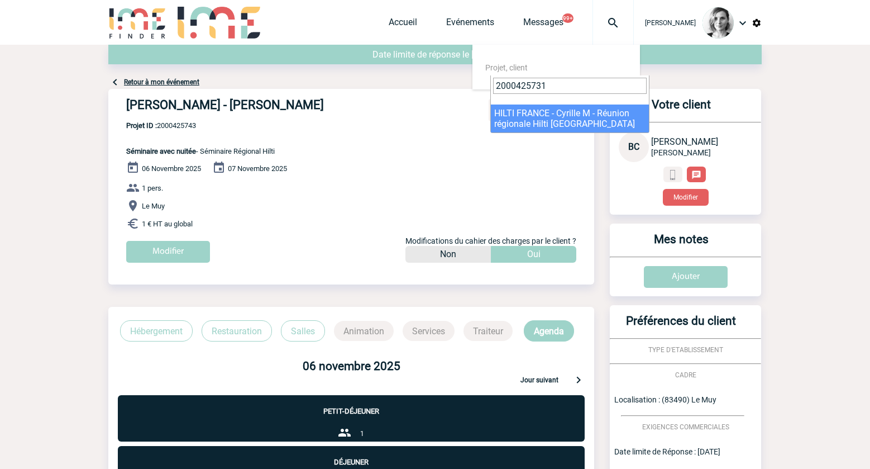
type input "2000425731"
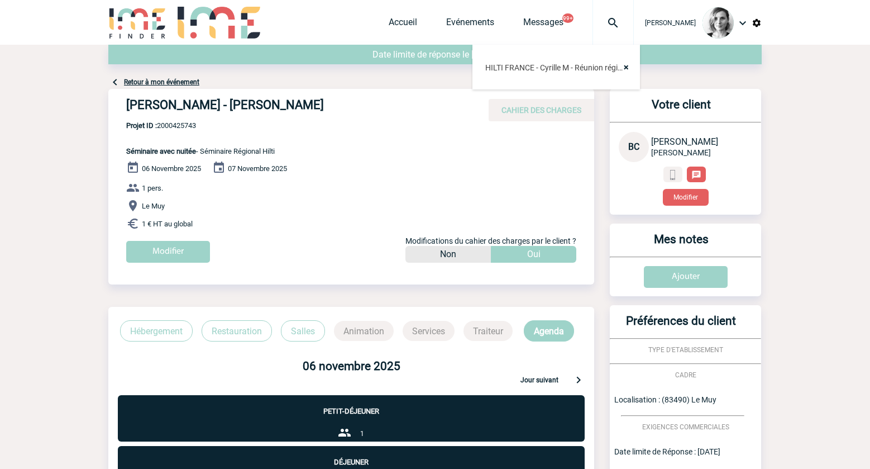
select select "25232"
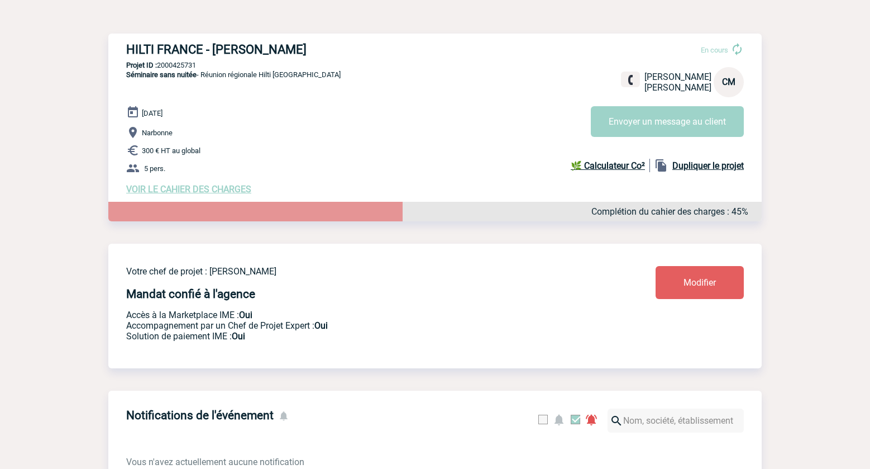
scroll to position [279, 0]
